Goal: Task Accomplishment & Management: Manage account settings

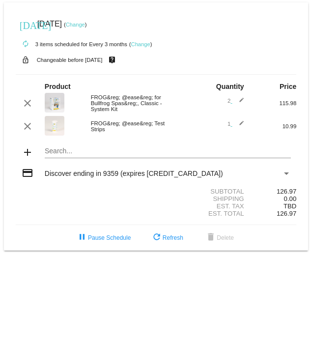
click at [238, 103] on mat-icon "edit" at bounding box center [238, 103] width 12 height 12
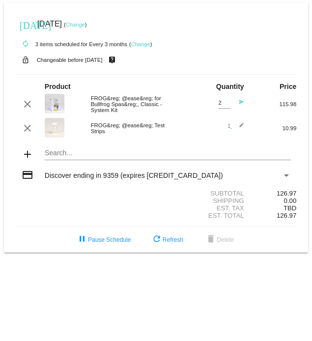
type input "1"
click at [225, 106] on input "1" at bounding box center [224, 103] width 12 height 6
click at [240, 103] on mat-icon "send" at bounding box center [238, 105] width 12 height 12
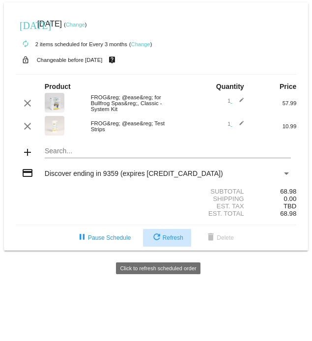
click at [163, 241] on span "refresh Refresh" at bounding box center [167, 237] width 32 height 7
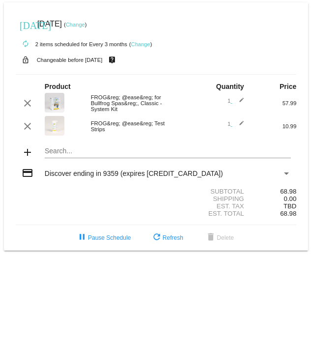
click at [27, 155] on mat-icon "add" at bounding box center [28, 152] width 12 height 12
click at [46, 154] on mat-card "[DATE] [DATE] ( Change ) autorenew 2 items scheduled for Every 3 months ( Chang…" at bounding box center [156, 126] width 304 height 248
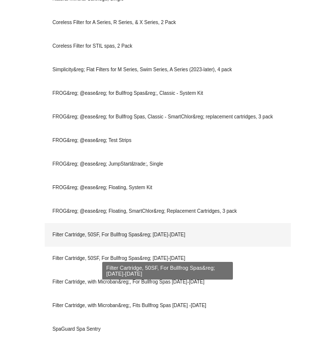
scroll to position [455, 0]
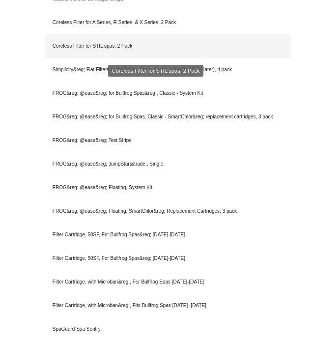
click at [120, 51] on div "Coreless Filter for STIL spas, 2 Pack" at bounding box center [168, 46] width 246 height 24
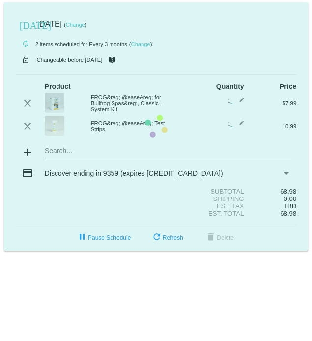
scroll to position [0, 0]
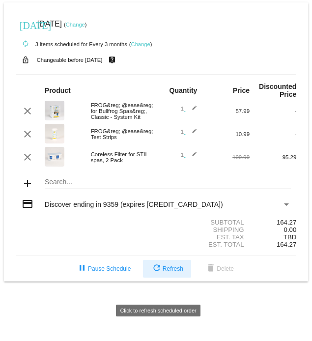
click at [166, 272] on span "refresh Refresh" at bounding box center [167, 268] width 32 height 7
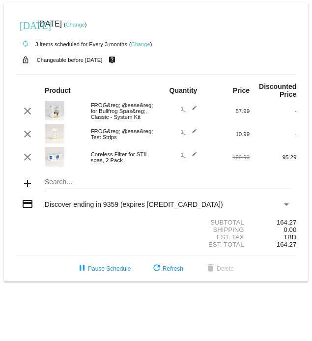
click at [150, 45] on link "Change" at bounding box center [140, 44] width 19 height 6
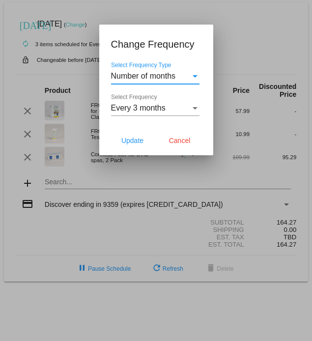
click at [195, 106] on div "Select Frequency" at bounding box center [194, 108] width 9 height 9
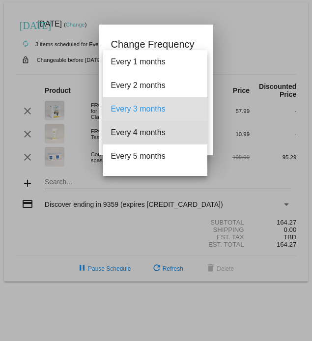
click at [162, 132] on span "Every 4 months" at bounding box center [155, 133] width 88 height 24
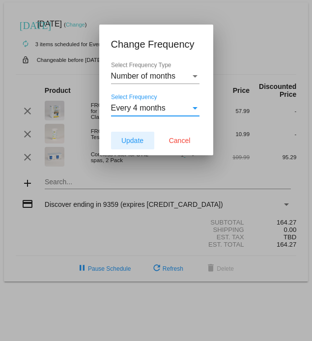
click at [133, 141] on span "Update" at bounding box center [132, 140] width 22 height 8
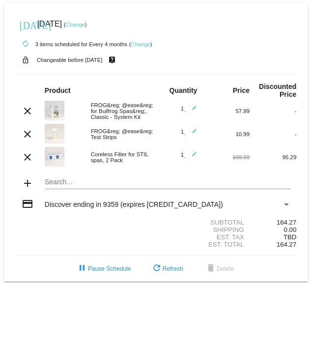
click at [192, 140] on mat-icon "edit" at bounding box center [191, 134] width 12 height 12
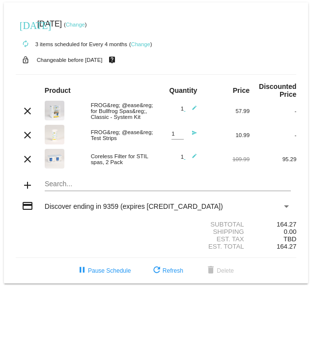
type input "2"
click at [180, 137] on input "2" at bounding box center [177, 134] width 12 height 6
click at [194, 142] on mat-icon "send" at bounding box center [191, 136] width 12 height 12
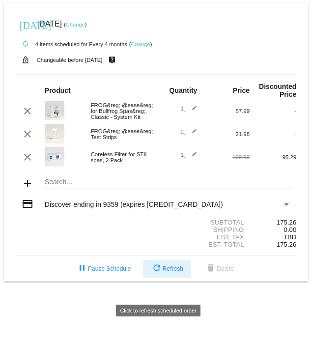
click at [169, 272] on span "refresh Refresh" at bounding box center [167, 268] width 32 height 7
